Goal: Task Accomplishment & Management: Use online tool/utility

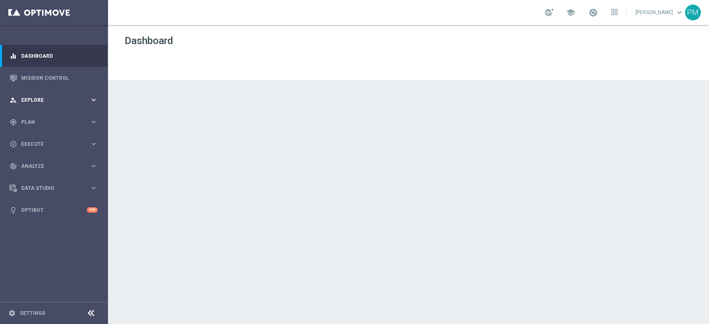
click at [37, 98] on span "Explore" at bounding box center [55, 100] width 68 height 5
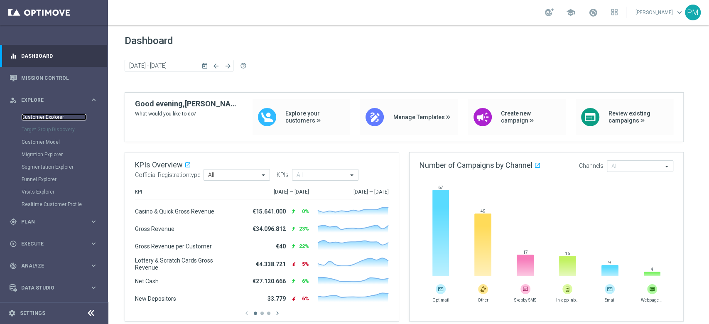
click at [37, 115] on link "Customer Explorer" at bounding box center [54, 117] width 65 height 7
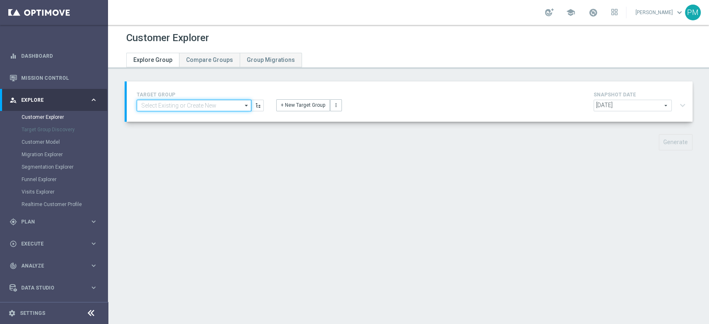
click at [216, 104] on input at bounding box center [194, 106] width 115 height 12
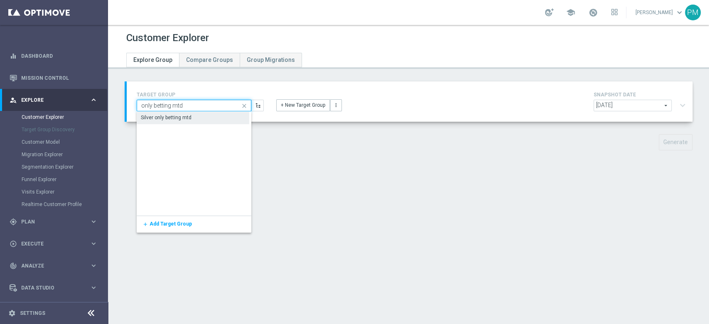
type input "only betting mtd"
click at [210, 117] on div "Silver only betting mtd" at bounding box center [193, 118] width 113 height 12
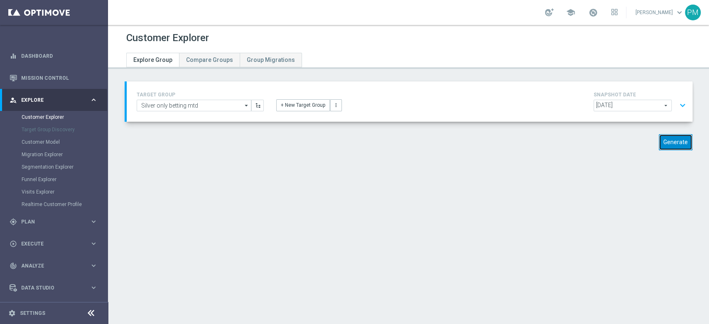
click at [658, 144] on button "Generate" at bounding box center [675, 142] width 34 height 16
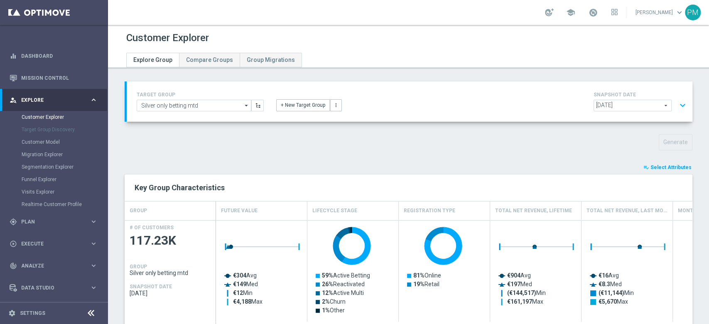
click at [653, 164] on span "Select Attributes" at bounding box center [670, 167] width 41 height 6
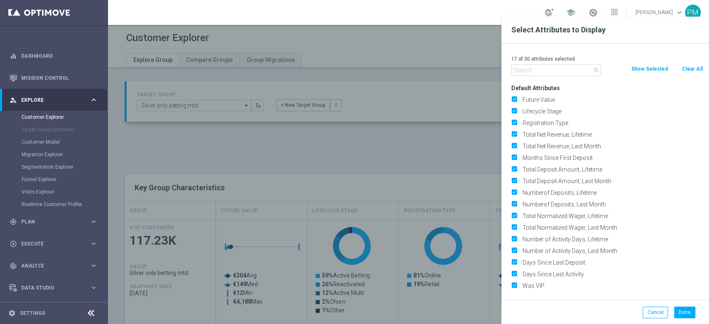
click at [690, 68] on button "Clear All" at bounding box center [692, 68] width 22 height 9
checkbox input "false"
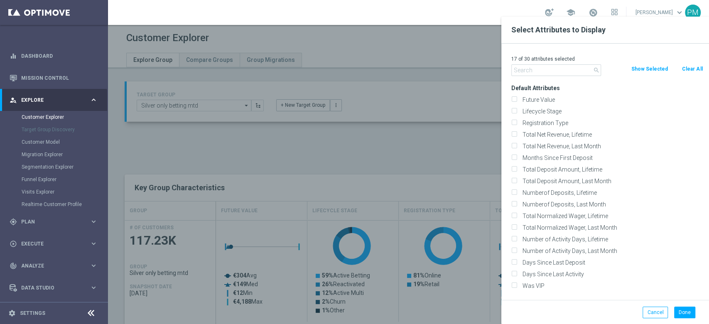
checkbox input "false"
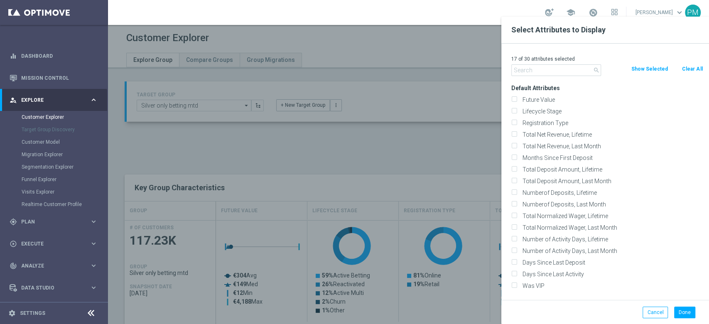
checkbox input "false"
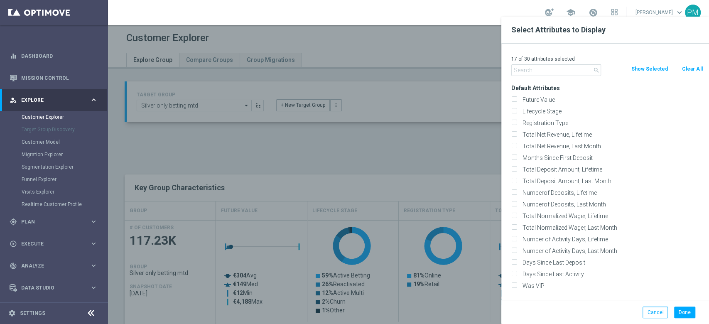
checkbox input "false"
click at [575, 68] on input "text" at bounding box center [556, 70] width 90 height 12
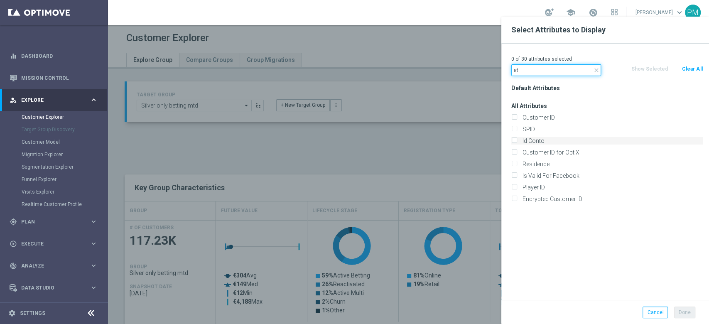
type input "id"
click at [538, 141] on label "Id Conto" at bounding box center [610, 140] width 183 height 7
click at [516, 141] on input "Id Conto" at bounding box center [513, 141] width 5 height 5
checkbox input "true"
click at [689, 314] on button "Done" at bounding box center [684, 312] width 21 height 12
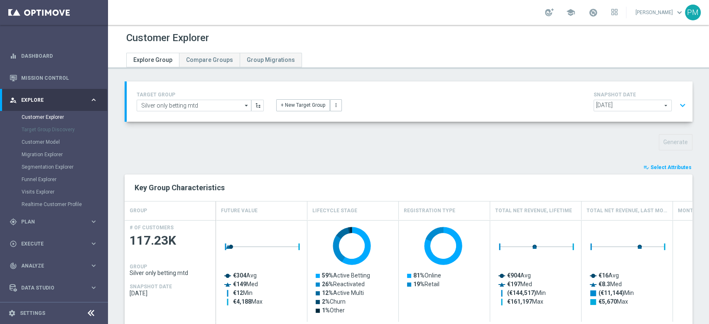
type input "Search"
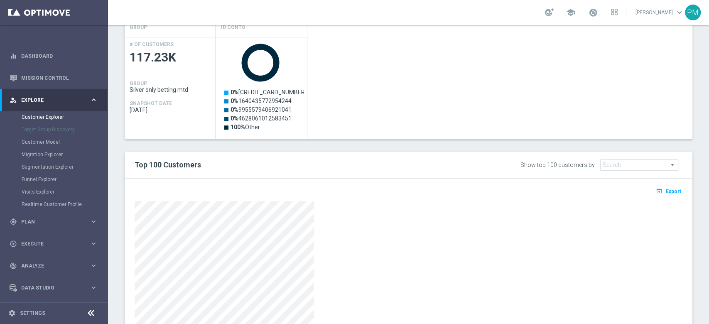
scroll to position [260, 0]
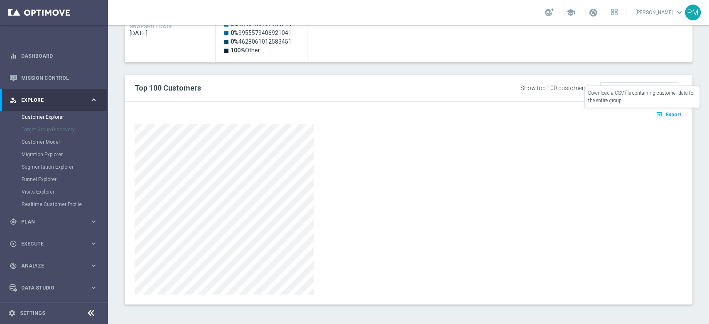
click at [657, 117] on button "open_in_browser Export" at bounding box center [668, 114] width 28 height 11
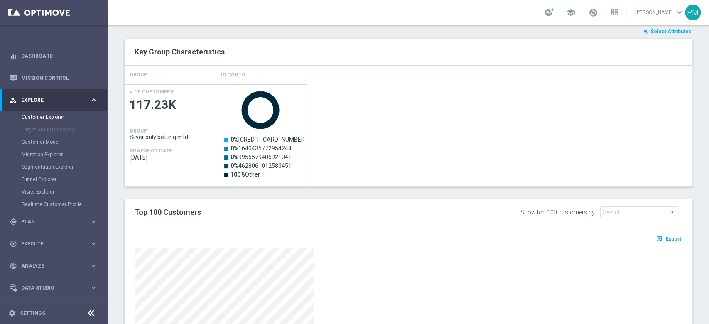
scroll to position [0, 0]
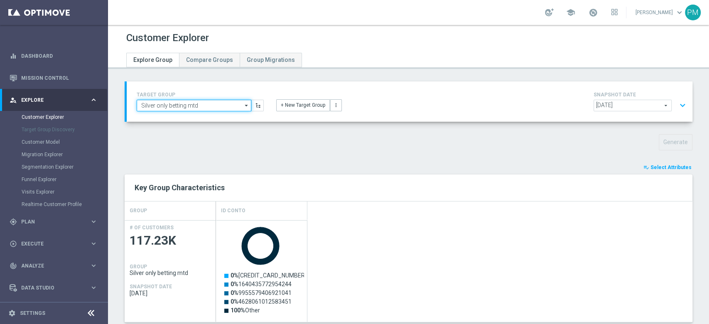
click at [167, 103] on input "Silver only betting mtd" at bounding box center [194, 106] width 115 height 12
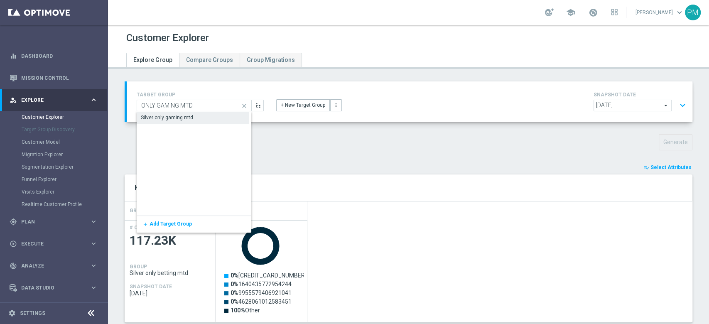
click at [170, 113] on div "Silver only gaming mtd" at bounding box center [193, 118] width 113 height 12
type input "Silver only gaming mtd"
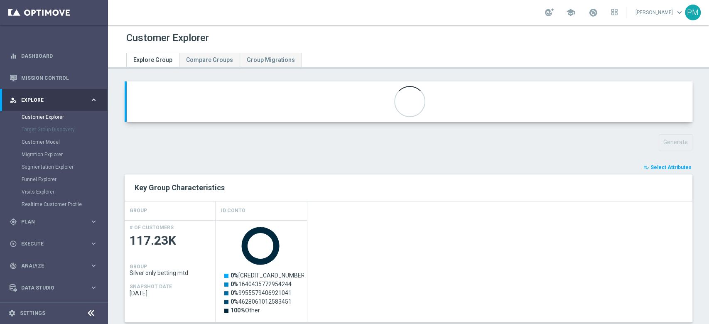
type input "Cross Selling Silver"
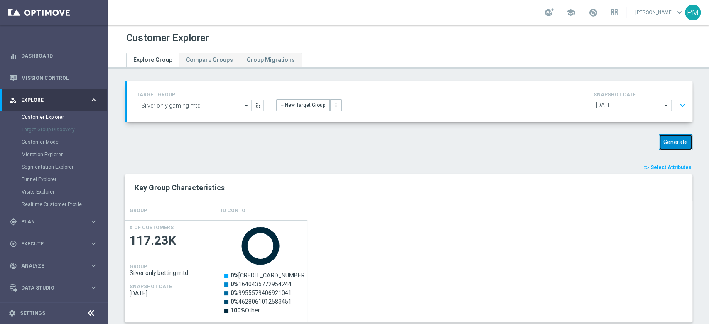
click at [666, 144] on button "Generate" at bounding box center [675, 142] width 34 height 16
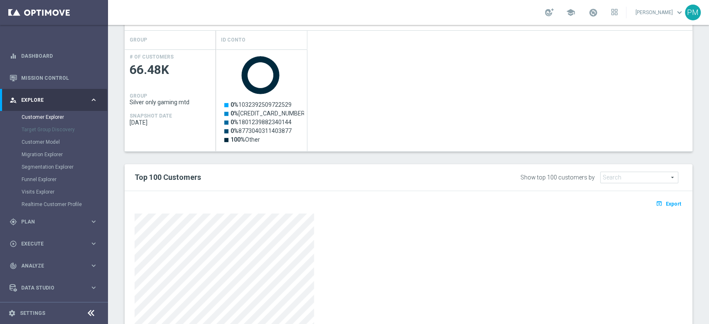
scroll to position [260, 0]
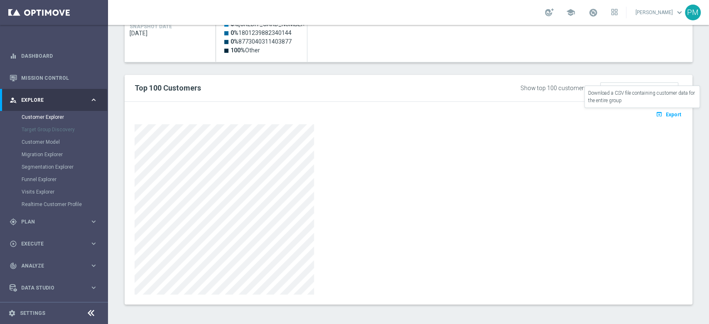
click at [654, 117] on button "open_in_browser Export" at bounding box center [668, 114] width 28 height 11
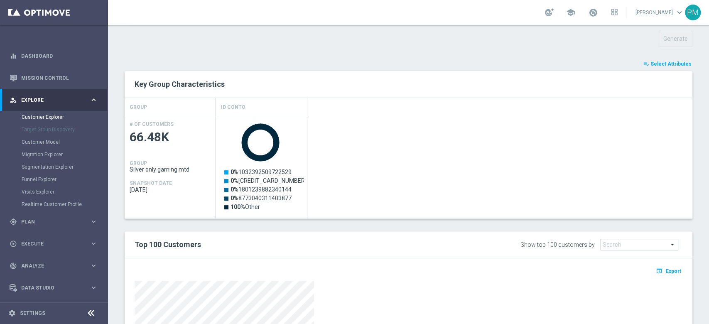
scroll to position [0, 0]
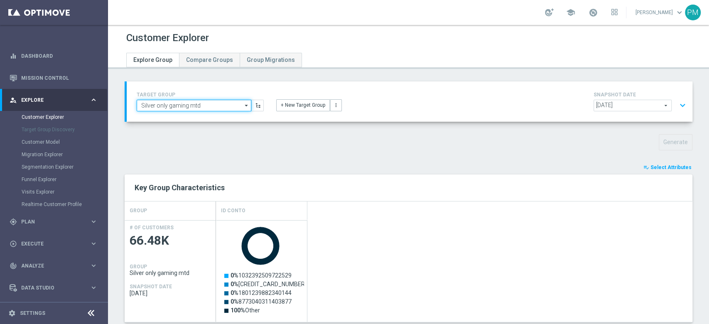
click at [196, 108] on input "Silver only gaming mtd" at bounding box center [194, 106] width 115 height 12
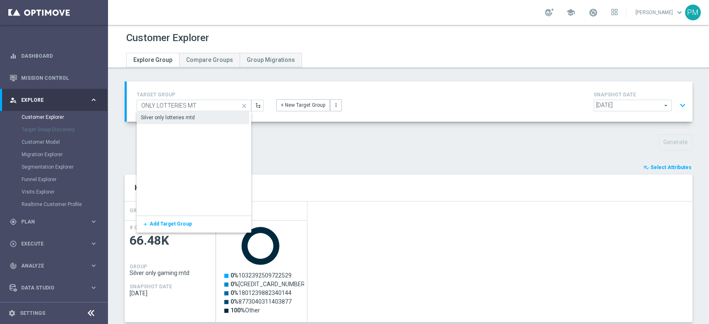
click at [182, 121] on div "Silver only lotteries mtd" at bounding box center [193, 118] width 113 height 12
type input "Silver only lotteries mtd"
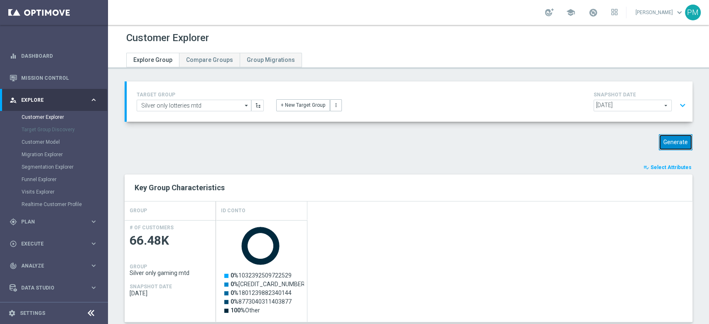
click at [662, 141] on button "Generate" at bounding box center [675, 142] width 34 height 16
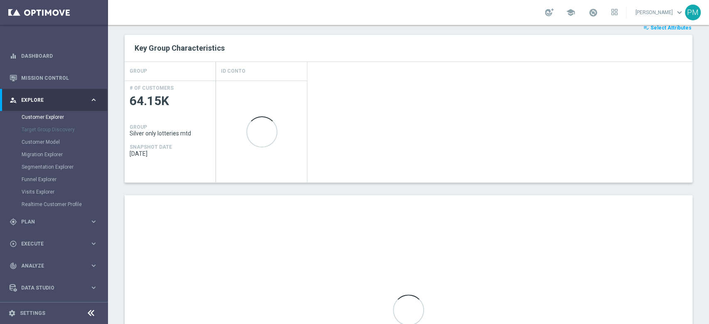
scroll to position [260, 0]
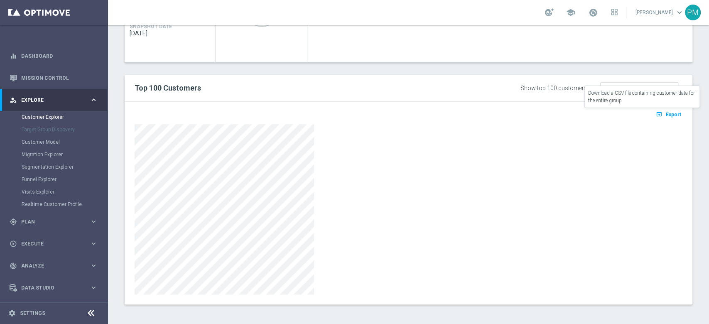
click at [656, 113] on button "open_in_browser Export" at bounding box center [668, 114] width 28 height 11
click at [667, 112] on span "Export" at bounding box center [672, 115] width 15 height 6
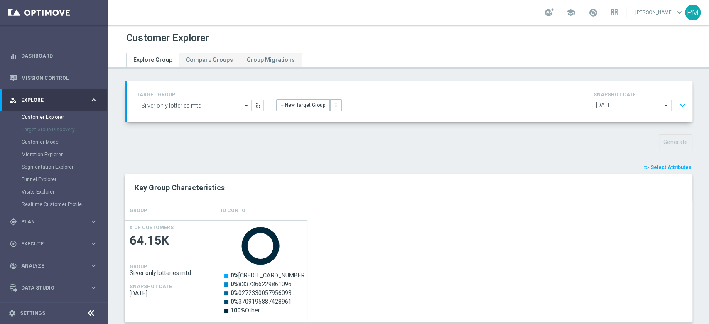
click at [676, 104] on button "expand_more" at bounding box center [682, 106] width 12 height 16
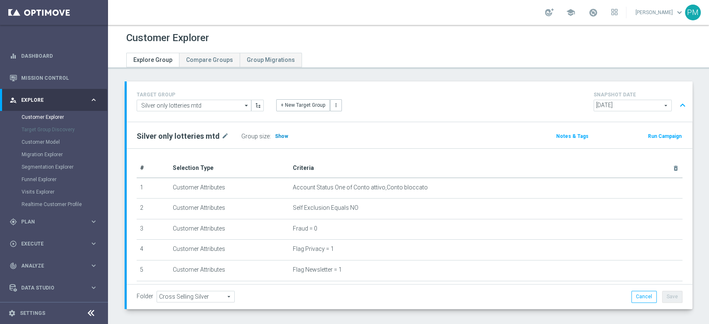
click at [280, 136] on span "Show" at bounding box center [281, 136] width 13 height 6
click at [676, 109] on button "expand_less" at bounding box center [682, 106] width 12 height 16
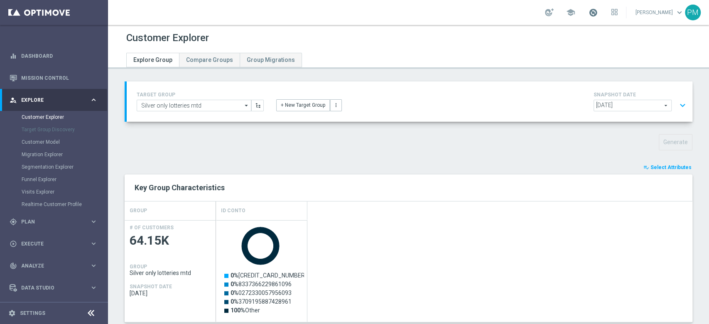
click at [588, 13] on span at bounding box center [592, 12] width 9 height 9
click at [474, 17] on div "school Last available data: [DATE] Batch process completed successfully check_c…" at bounding box center [408, 12] width 601 height 25
click at [207, 108] on input "Silver only lotteries mtd" at bounding box center [194, 106] width 115 height 12
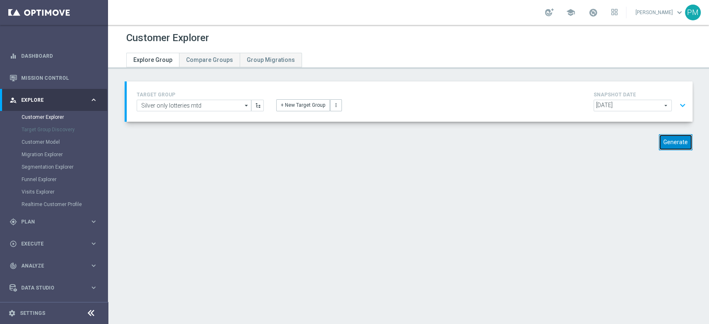
click at [658, 147] on button "Generate" at bounding box center [675, 142] width 34 height 16
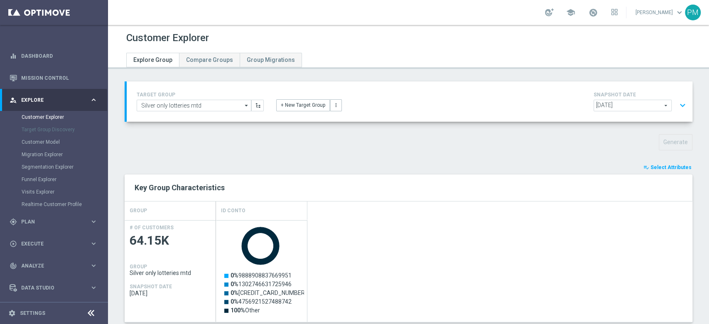
scroll to position [260, 0]
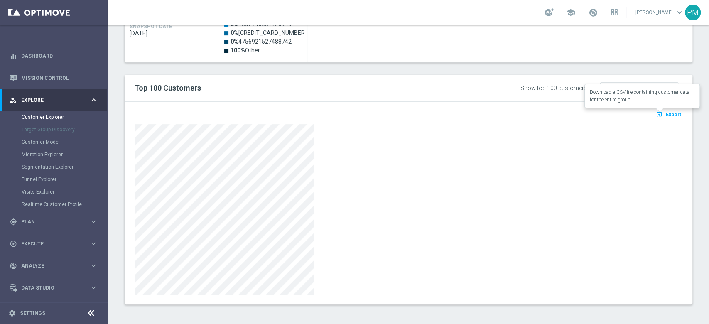
click at [668, 115] on span "Export" at bounding box center [672, 115] width 15 height 6
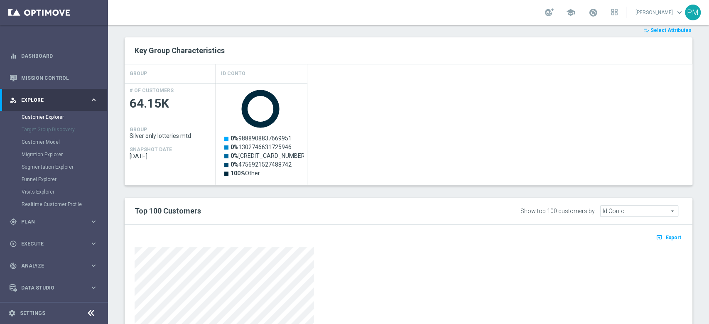
scroll to position [0, 0]
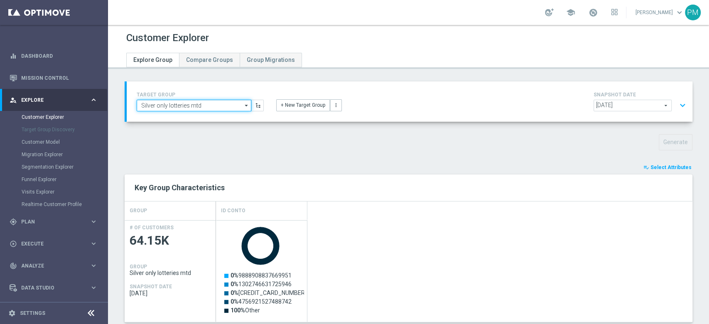
click at [175, 104] on input "Silver only lotteries mtd" at bounding box center [194, 106] width 115 height 12
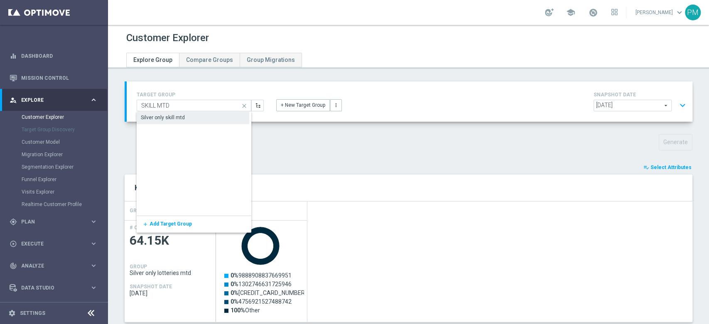
click at [179, 119] on div "Silver only skill mtd" at bounding box center [163, 117] width 44 height 7
type input "Silver only skill mtd"
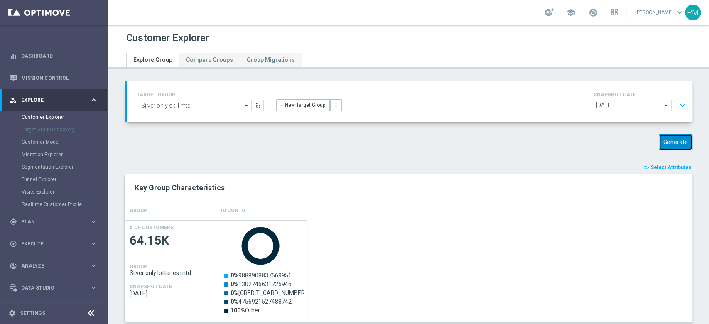
click at [658, 142] on button "Generate" at bounding box center [675, 142] width 34 height 16
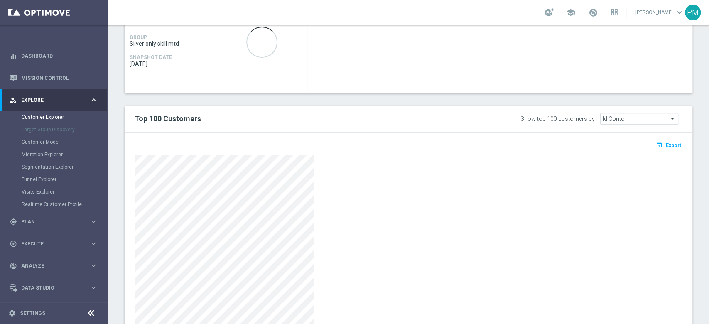
scroll to position [260, 0]
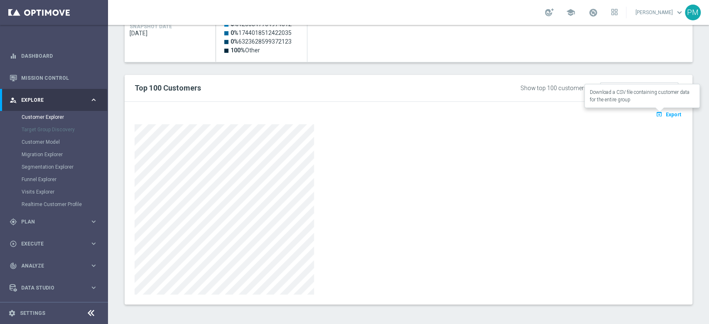
click at [654, 117] on button "open_in_browser Export" at bounding box center [668, 114] width 28 height 11
